Goal: Check status: Check status

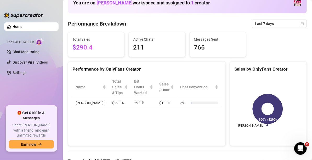
scroll to position [26, 0]
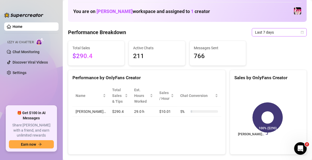
click at [300, 31] on div "Last 7 days" at bounding box center [279, 32] width 55 height 8
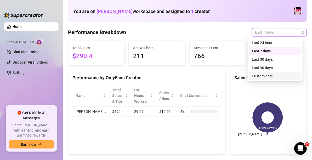
click at [274, 78] on div "Custom date" at bounding box center [275, 76] width 47 height 6
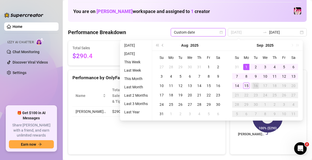
type input "[DATE]"
click at [244, 68] on div "1" at bounding box center [246, 67] width 6 height 6
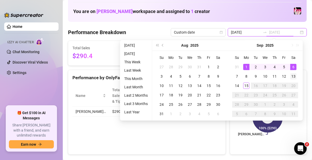
type input "[DATE]"
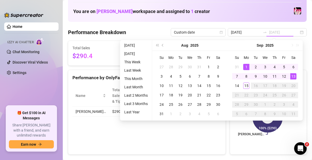
click at [295, 77] on div "13" at bounding box center [293, 76] width 6 height 6
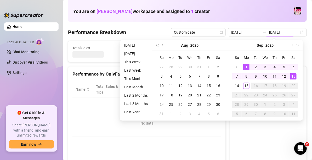
type input "[DATE]"
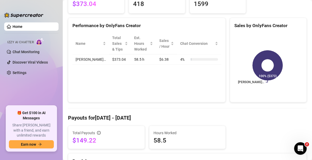
scroll to position [52, 0]
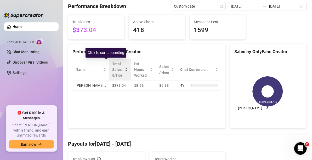
click at [112, 71] on span "Total Sales & Tips" at bounding box center [117, 69] width 11 height 17
click at [115, 72] on div "Total Sales & Tips" at bounding box center [120, 69] width 16 height 17
click at [112, 76] on span "Total Sales & Tips" at bounding box center [117, 69] width 11 height 17
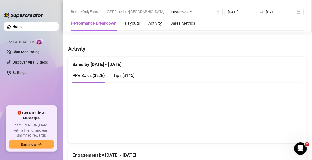
scroll to position [261, 0]
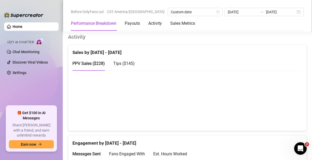
click at [118, 116] on canvas at bounding box center [184, 101] width 225 height 52
